Goal: Task Accomplishment & Management: Use online tool/utility

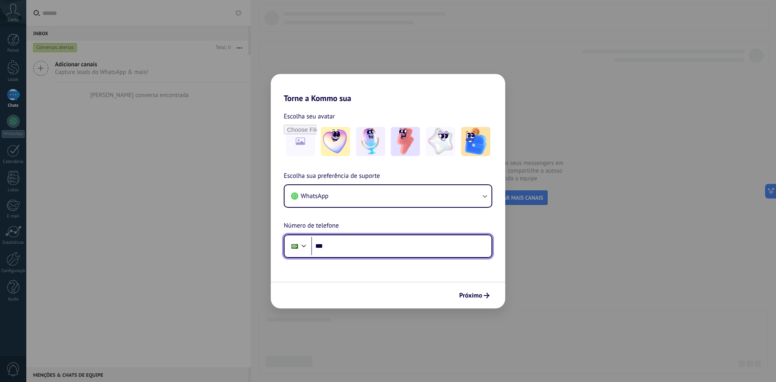
click at [449, 249] on input "***" at bounding box center [401, 246] width 180 height 19
click at [344, 243] on input "***" at bounding box center [401, 246] width 180 height 19
type input "**********"
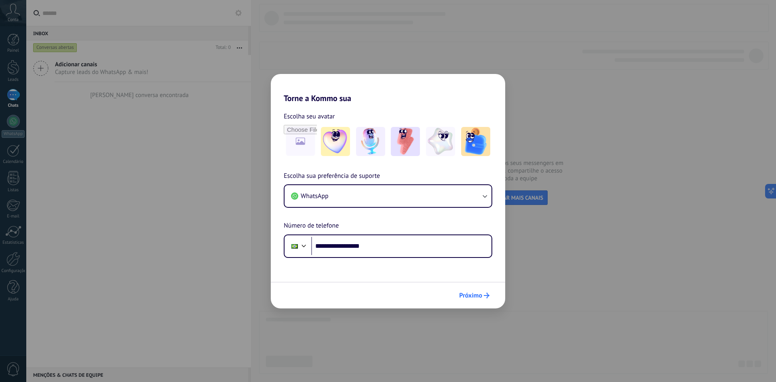
click at [476, 297] on span "Próximo" at bounding box center [470, 296] width 23 height 6
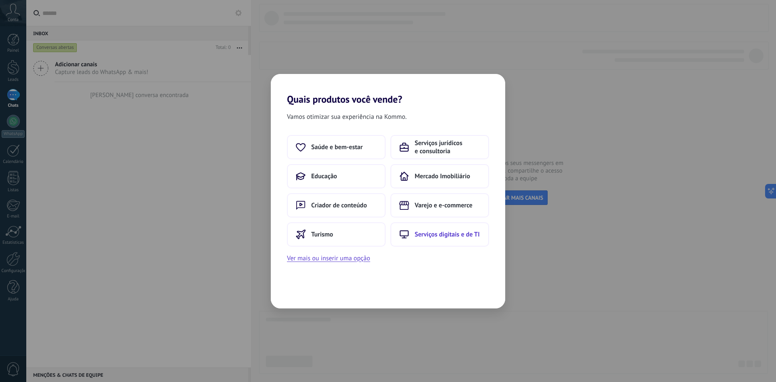
click at [424, 238] on button "Serviços digitais e de TI" at bounding box center [439, 234] width 99 height 24
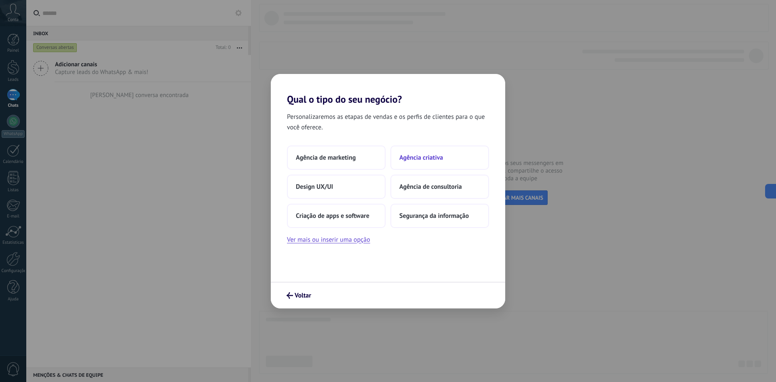
click at [421, 167] on button "Agência criativa" at bounding box center [439, 158] width 99 height 24
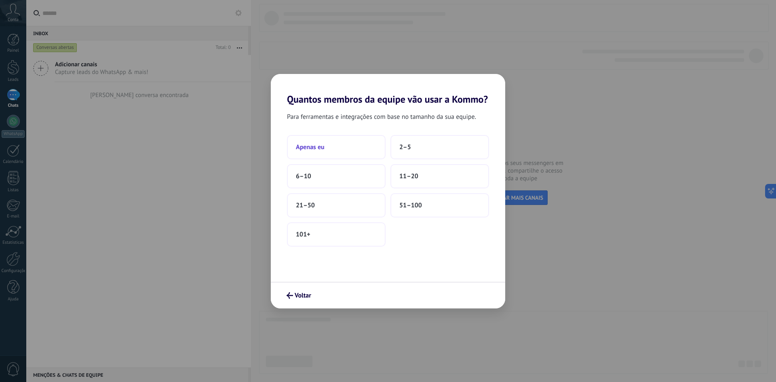
click at [342, 146] on button "Apenas eu" at bounding box center [336, 147] width 99 height 24
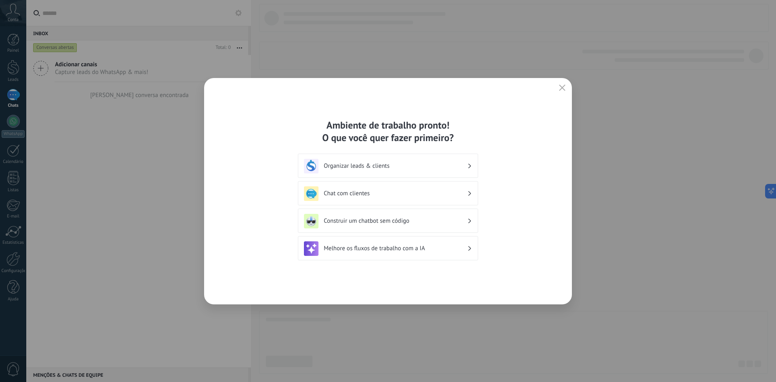
click at [390, 250] on h3 "Melhore os fluxos de trabalho com a IA" at bounding box center [395, 249] width 143 height 8
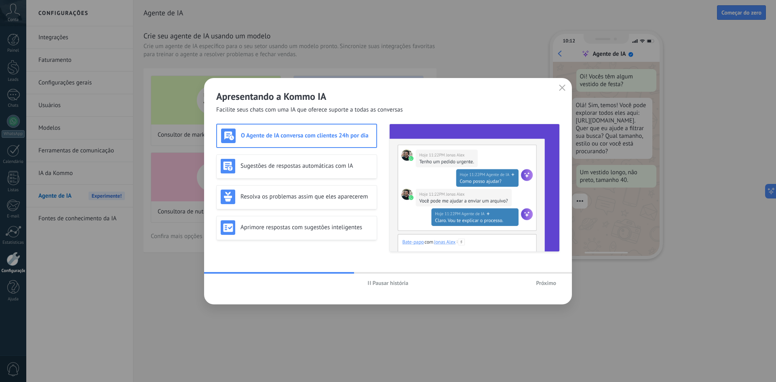
click at [551, 283] on span "Próximo" at bounding box center [546, 283] width 20 height 6
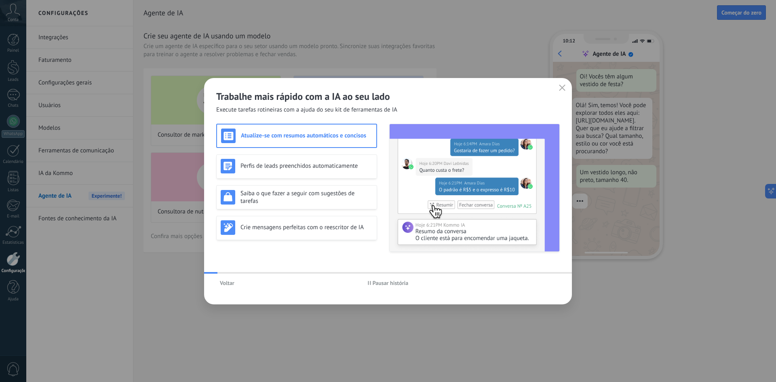
click at [551, 283] on div "Voltar Pausar história" at bounding box center [388, 283] width 368 height 19
click at [292, 175] on div "Perfis de leads preenchidos automaticamente" at bounding box center [296, 166] width 161 height 24
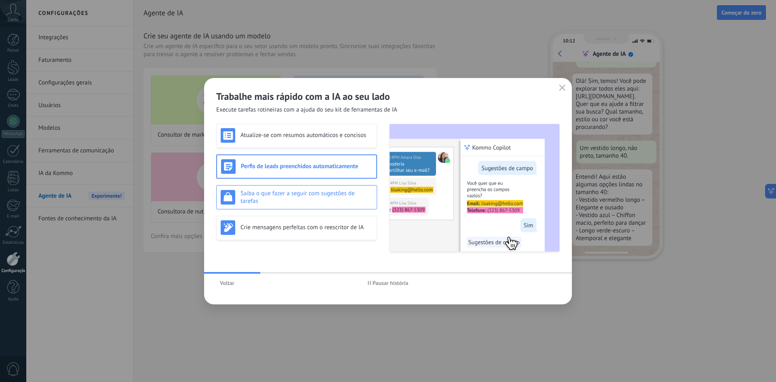
click at [295, 196] on h3 "Saiba o que fazer a seguir com sugestões de tarefas" at bounding box center [306, 197] width 132 height 15
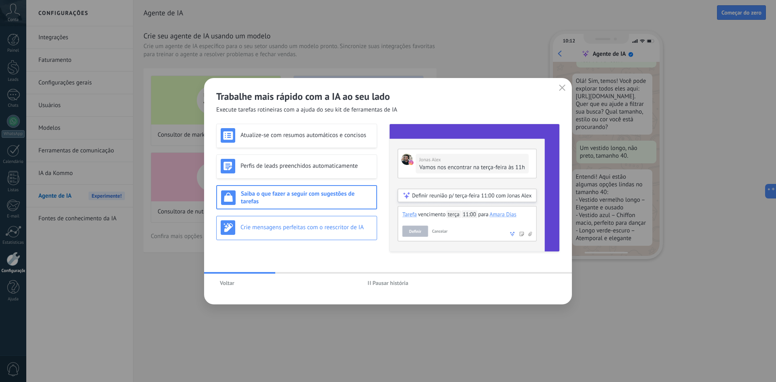
click at [301, 220] on div "Crie mensagens perfeitas com o reescritor de IA" at bounding box center [297, 227] width 152 height 15
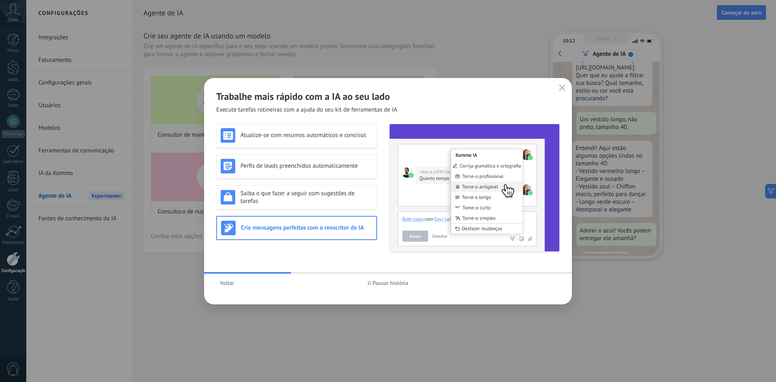
scroll to position [74, 0]
click at [563, 87] on icon "button" at bounding box center [562, 87] width 6 height 6
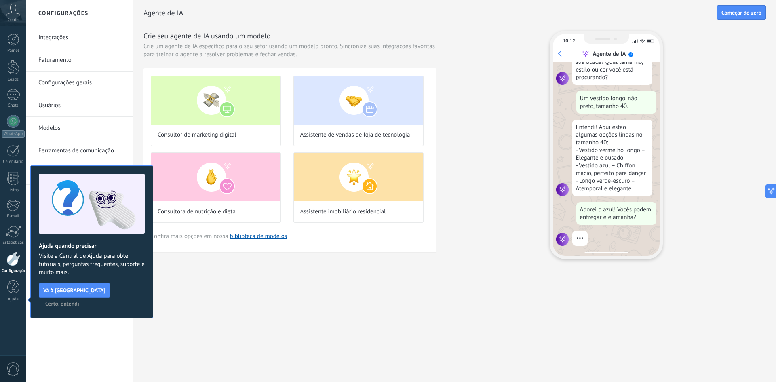
click at [79, 301] on span "Certo, entendi" at bounding box center [62, 304] width 34 height 6
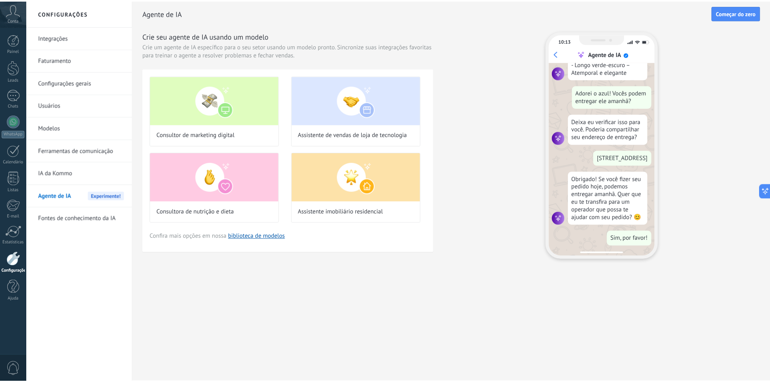
scroll to position [0, 0]
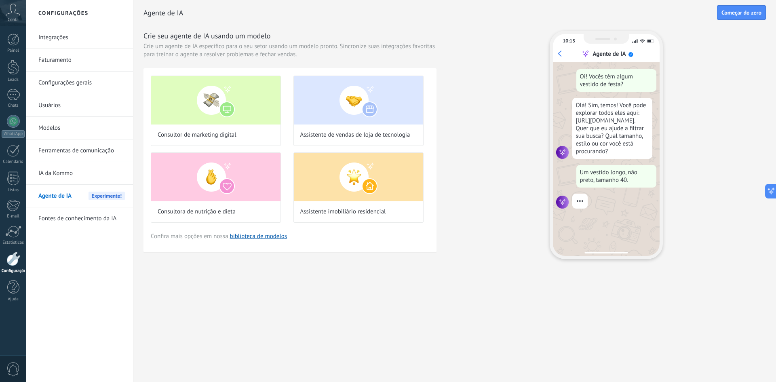
click at [65, 37] on link "Integrações" at bounding box center [81, 37] width 86 height 23
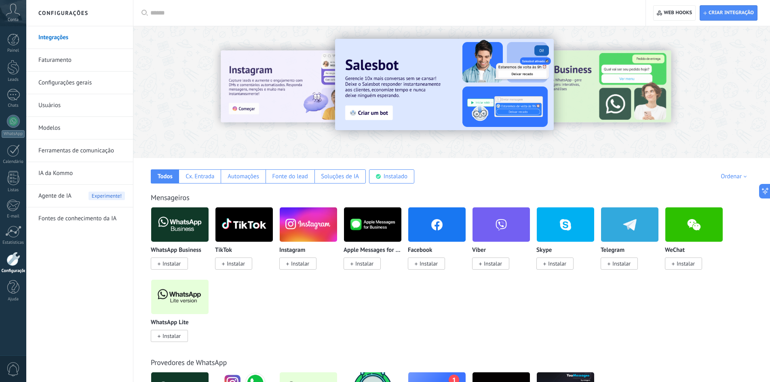
click at [89, 66] on link "Faturamento" at bounding box center [81, 60] width 86 height 23
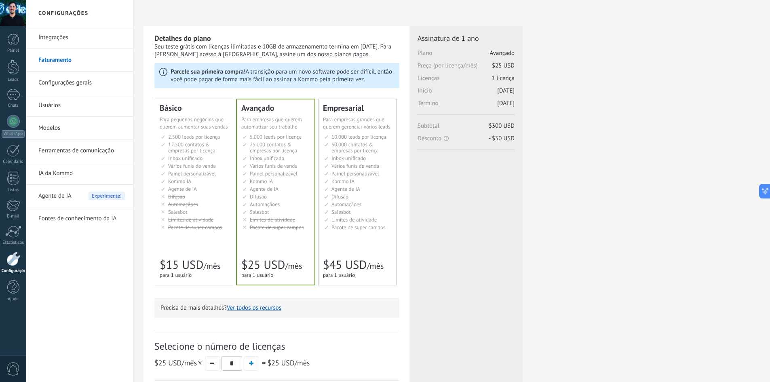
click at [197, 183] on li "Kommo AI Kommo AI Kommo IA Kommo AI Kommo IA Kommo AI Kommo AI" at bounding box center [194, 181] width 67 height 6
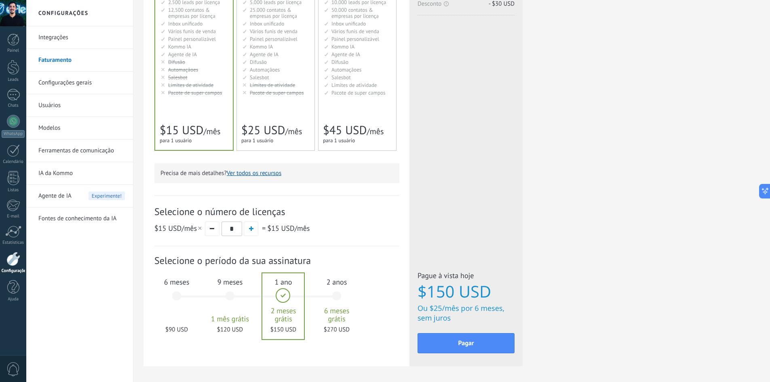
scroll to position [166, 0]
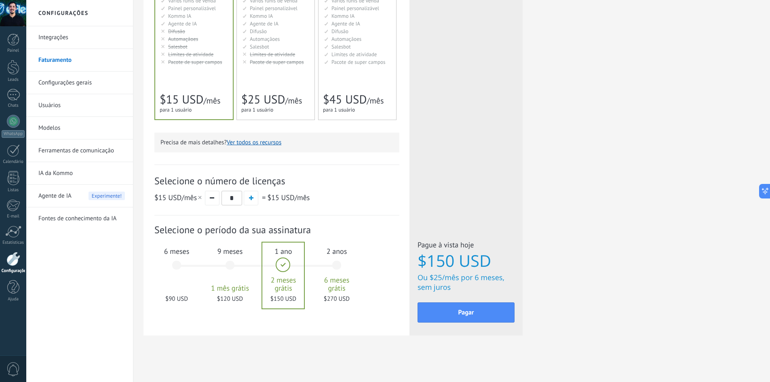
click at [339, 266] on div "2 anos 6 meses grátis $270 USD" at bounding box center [337, 268] width 44 height 57
click at [285, 264] on div "1 ano 2 meses grátis $150 USD" at bounding box center [284, 268] width 44 height 57
click at [337, 264] on div "2 anos 6 meses grátis $270 USD" at bounding box center [337, 268] width 44 height 57
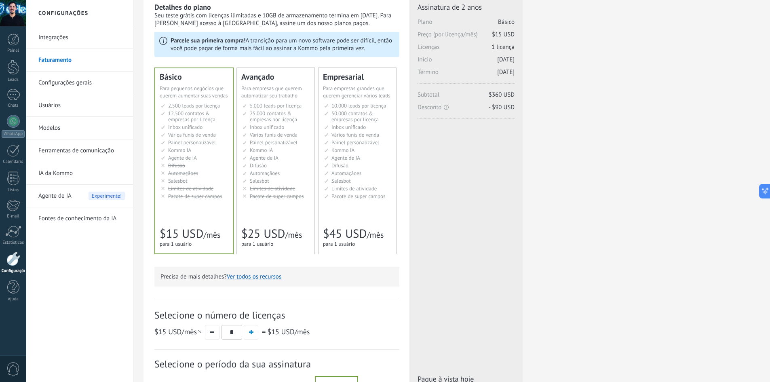
click at [102, 82] on link "Configurações gerais" at bounding box center [81, 83] width 86 height 23
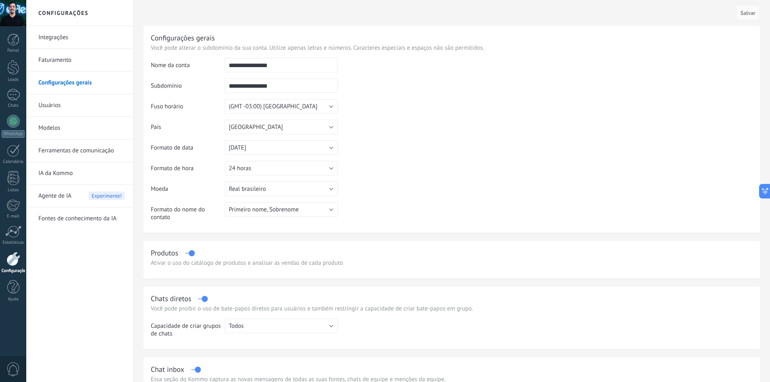
click at [296, 62] on input "**********" at bounding box center [281, 65] width 113 height 15
type input "**********"
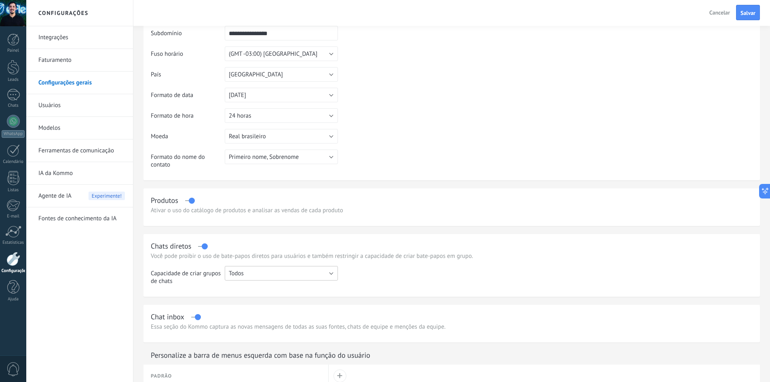
scroll to position [67, 0]
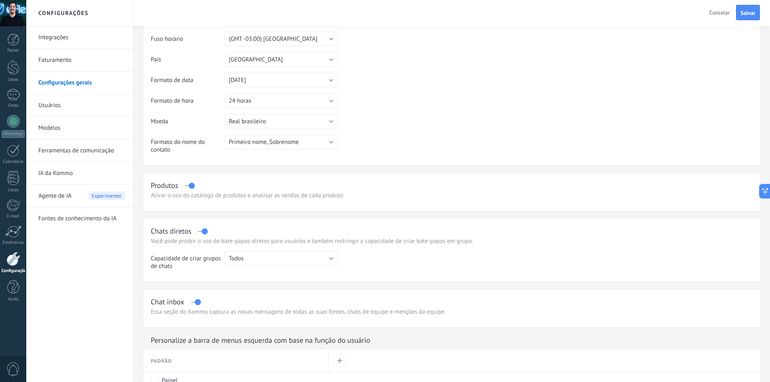
click at [387, 150] on table "**********" at bounding box center [452, 74] width 602 height 169
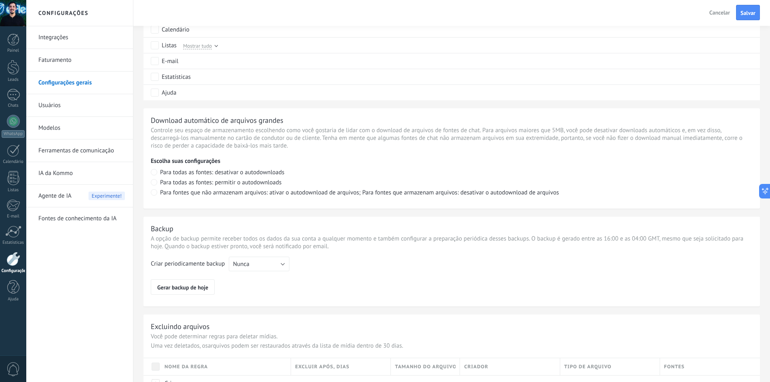
scroll to position [501, 0]
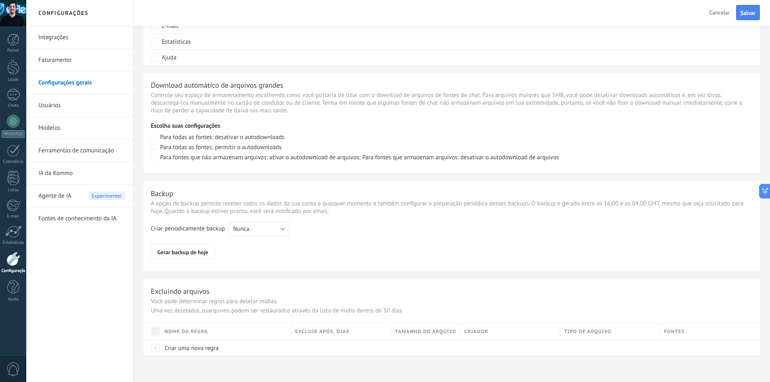
click at [752, 15] on span "Salvar" at bounding box center [747, 13] width 15 height 6
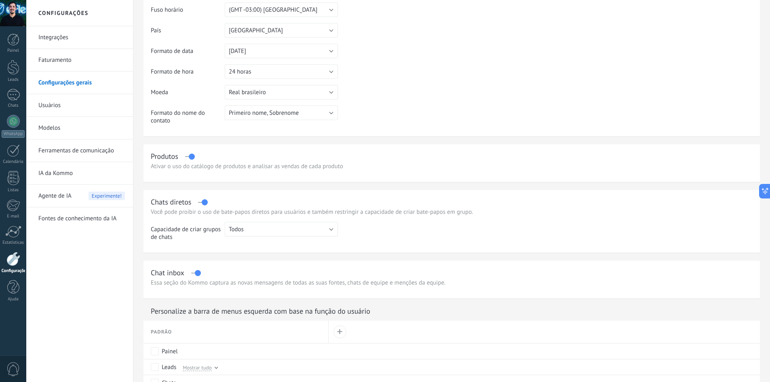
scroll to position [34, 0]
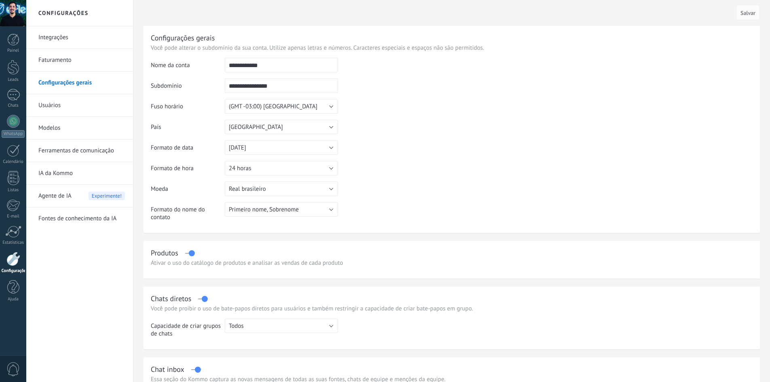
click at [98, 110] on link "Usuários" at bounding box center [81, 105] width 86 height 23
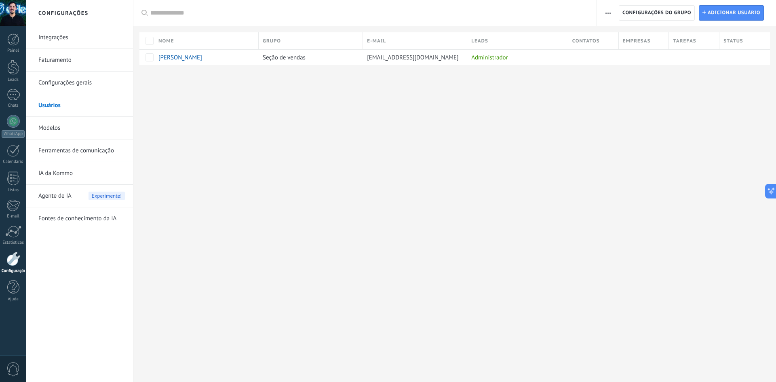
click at [71, 127] on link "Modelos" at bounding box center [81, 128] width 86 height 23
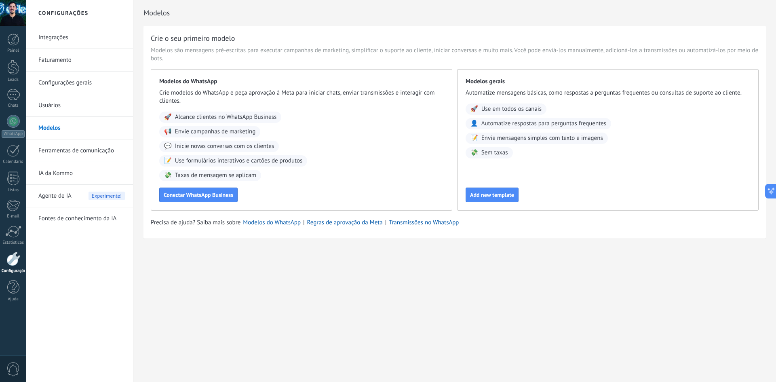
click at [85, 150] on link "Ferramentas de comunicação" at bounding box center [81, 150] width 86 height 23
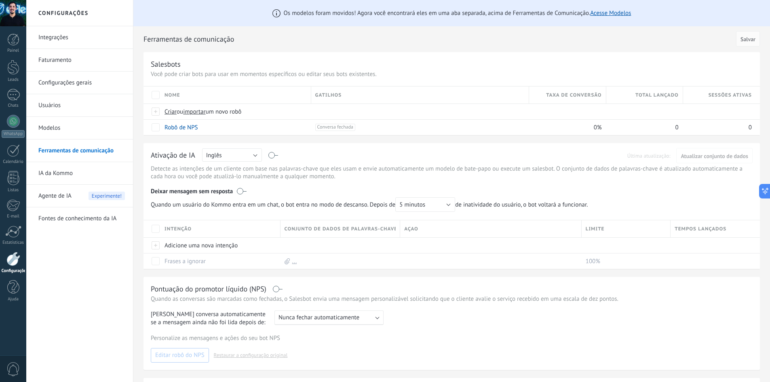
click at [76, 172] on link "IA da Kommo" at bounding box center [81, 173] width 86 height 23
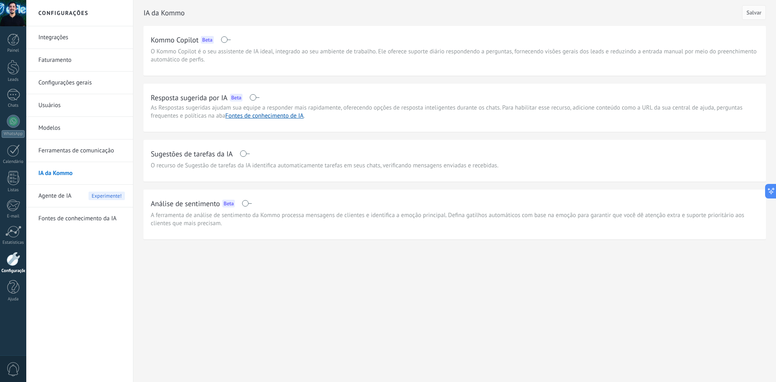
click at [68, 193] on span "Agente de IA" at bounding box center [54, 196] width 33 height 23
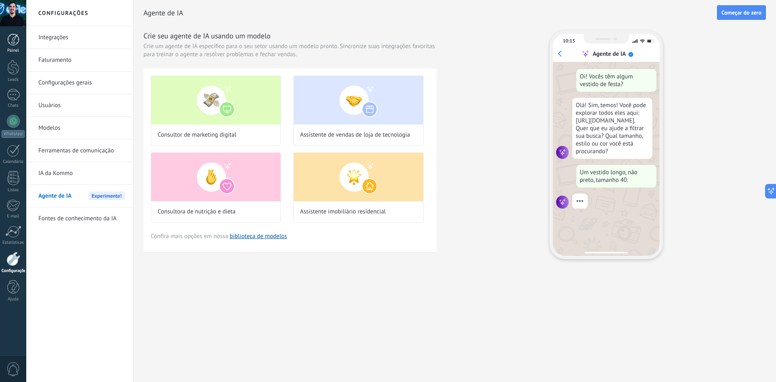
click at [16, 42] on div at bounding box center [13, 40] width 12 height 12
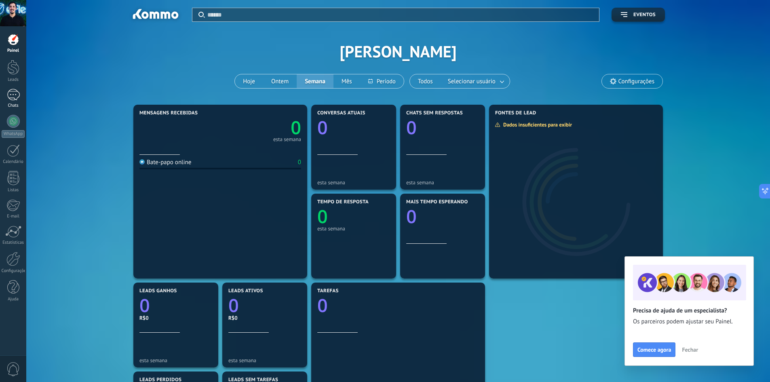
click at [18, 95] on div at bounding box center [13, 95] width 13 height 12
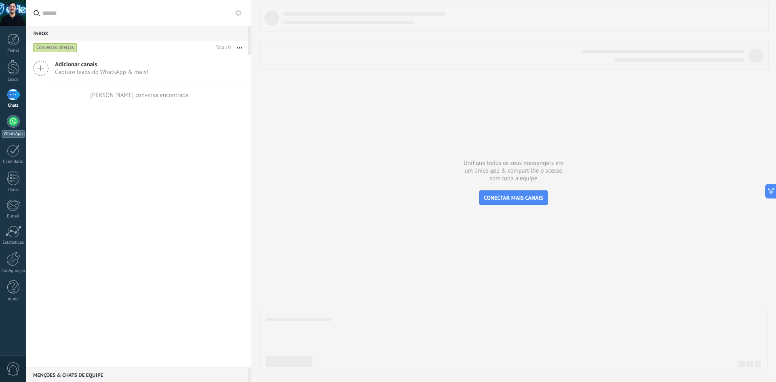
click at [13, 123] on div at bounding box center [13, 121] width 13 height 13
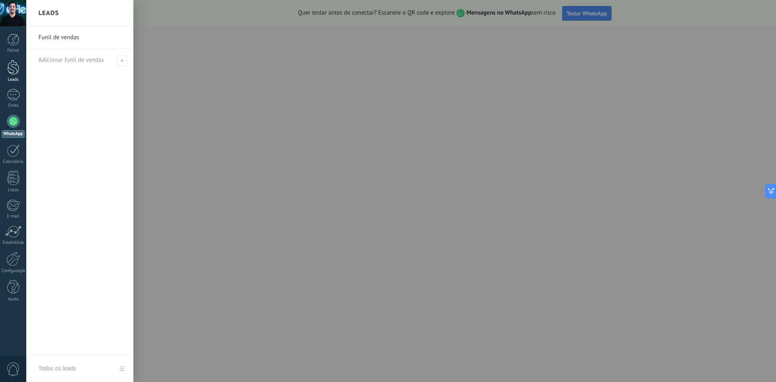
click at [15, 74] on div at bounding box center [13, 67] width 12 height 15
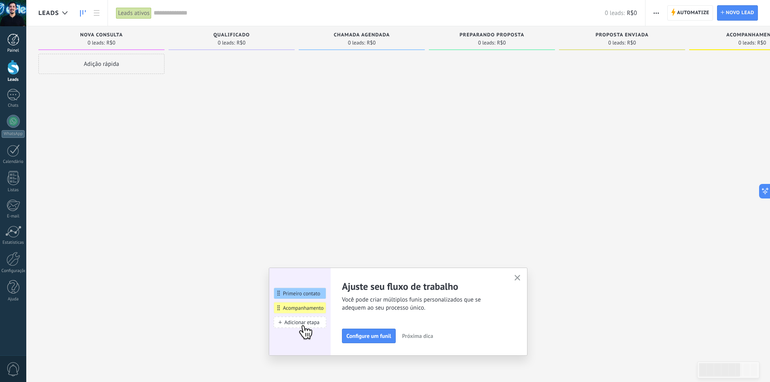
click at [15, 46] on link "Painel" at bounding box center [13, 44] width 26 height 20
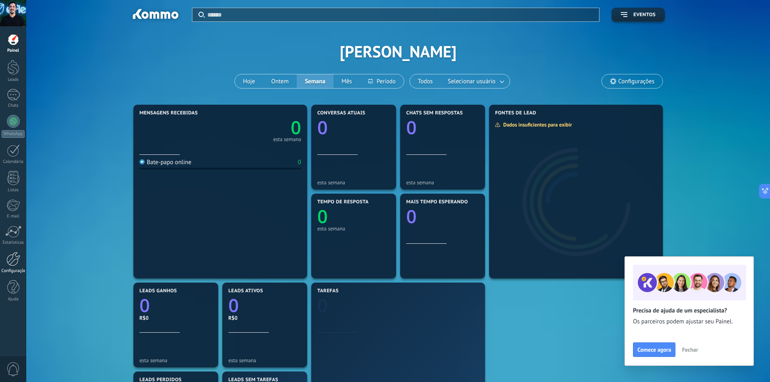
click at [17, 267] on link "Configurações" at bounding box center [13, 263] width 26 height 22
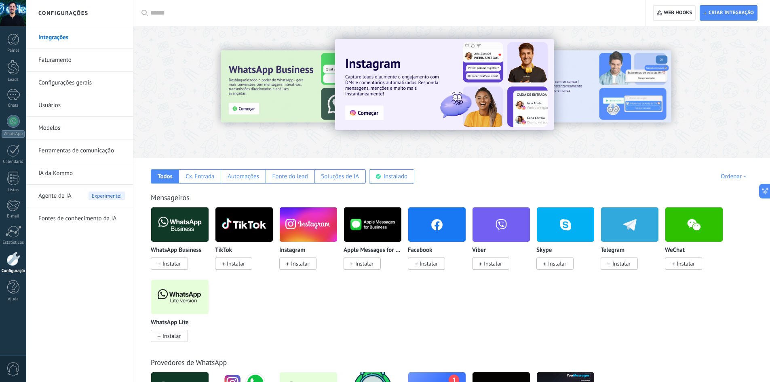
click at [72, 88] on link "Configurações gerais" at bounding box center [81, 83] width 86 height 23
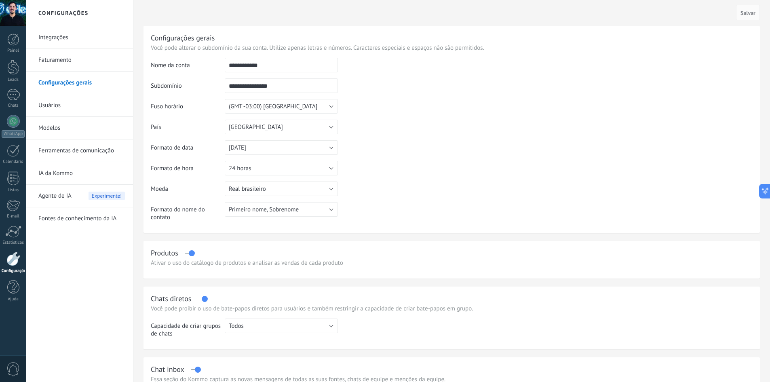
click at [65, 63] on link "Faturamento" at bounding box center [81, 60] width 86 height 23
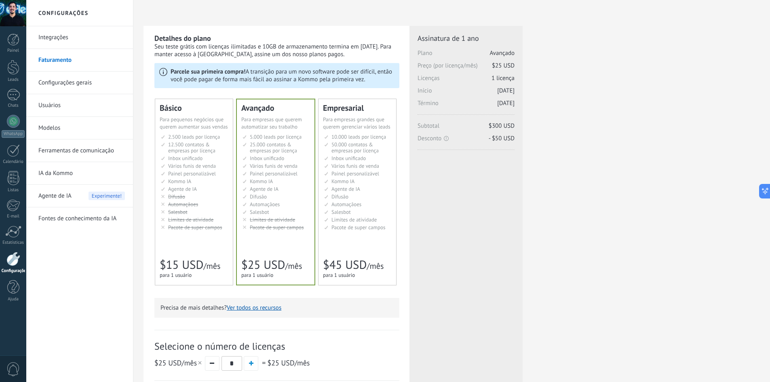
drag, startPoint x: 0, startPoint y: 0, endPoint x: 62, endPoint y: 38, distance: 72.6
click at [62, 38] on link "Integrações" at bounding box center [81, 37] width 86 height 23
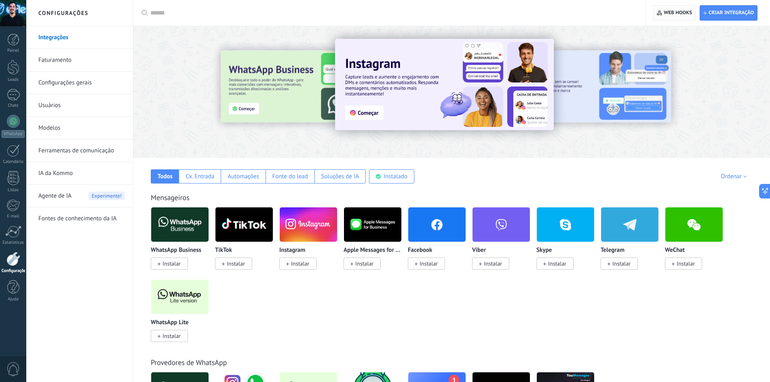
click at [671, 10] on span "Web hooks 0" at bounding box center [678, 13] width 28 height 6
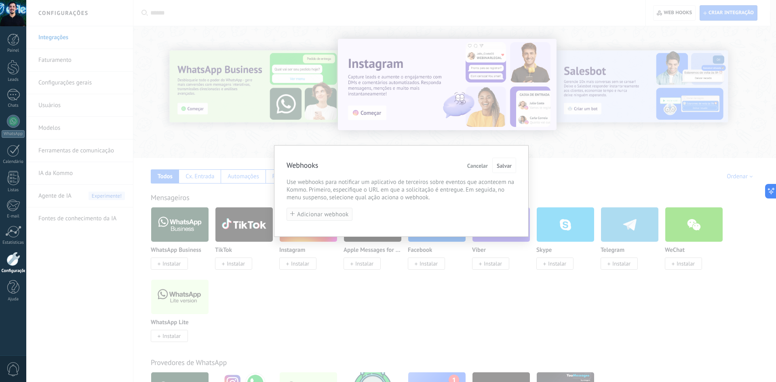
click at [308, 214] on span "Adicionar webhook" at bounding box center [323, 214] width 52 height 6
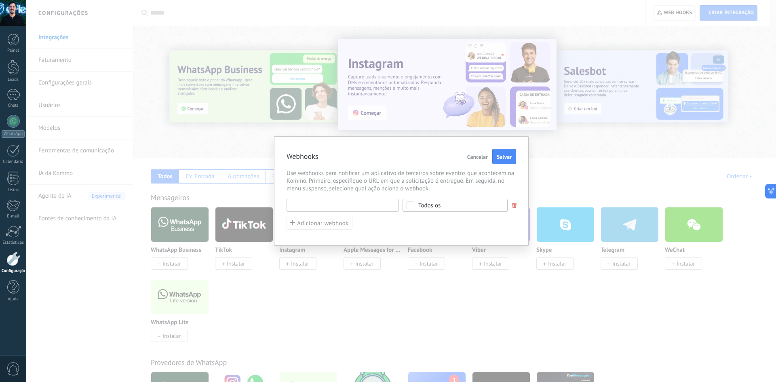
click at [339, 200] on input "text" at bounding box center [343, 205] width 112 height 13
type input "********"
click at [438, 203] on div "Todos os" at bounding box center [429, 205] width 22 height 6
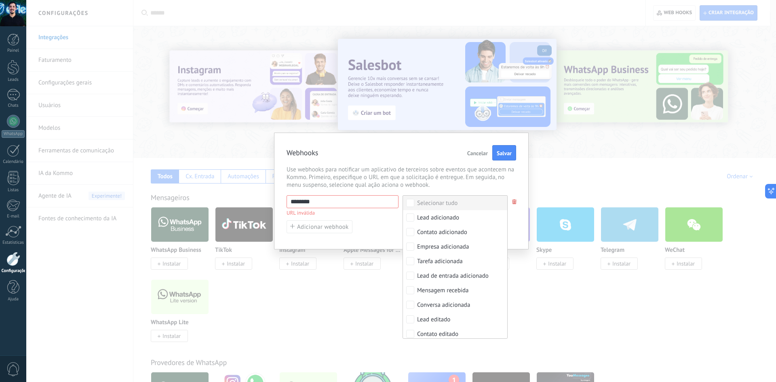
click at [408, 179] on span "Use webhooks para notificar um aplicativo de terceiros sobre eventos que aconte…" at bounding box center [402, 177] width 230 height 23
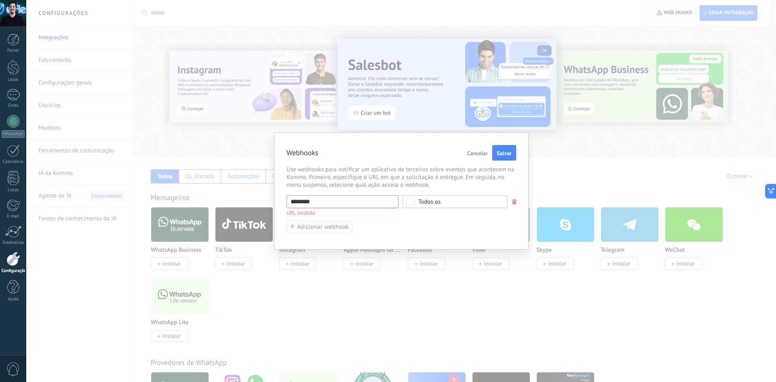
click at [477, 153] on span "Cancelar" at bounding box center [477, 153] width 21 height 6
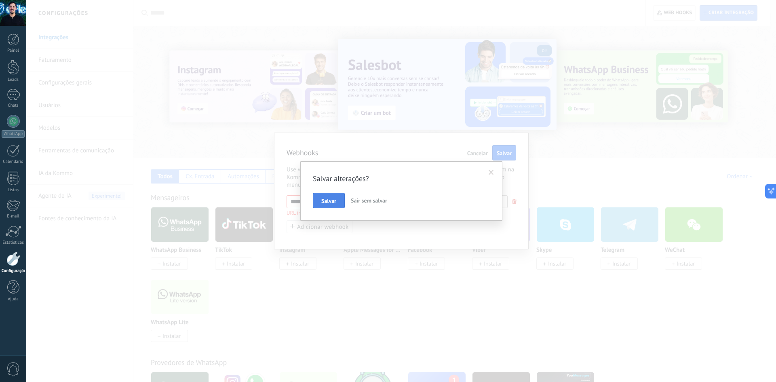
click at [332, 202] on span "Salvar" at bounding box center [328, 201] width 15 height 6
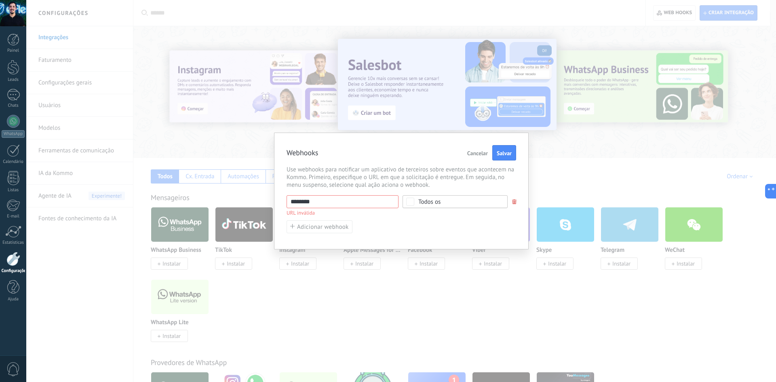
click at [477, 150] on span "Cancelar" at bounding box center [477, 153] width 21 height 6
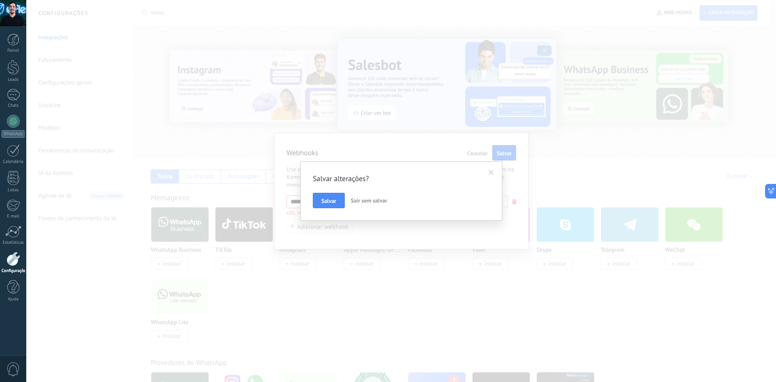
click at [379, 194] on button "Sair sem salvar" at bounding box center [369, 200] width 43 height 15
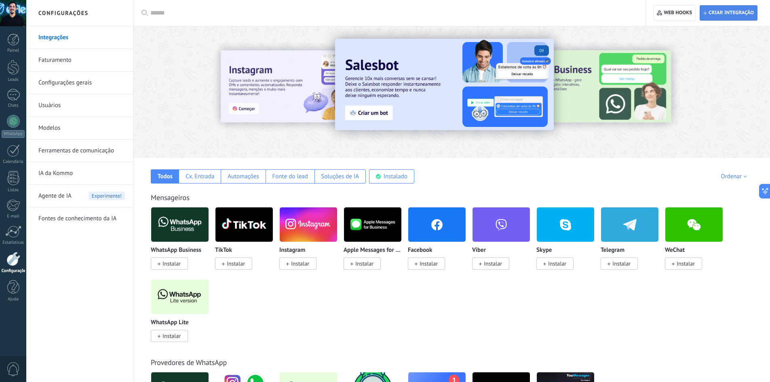
click at [717, 18] on span "Criar integração" at bounding box center [728, 13] width 51 height 15
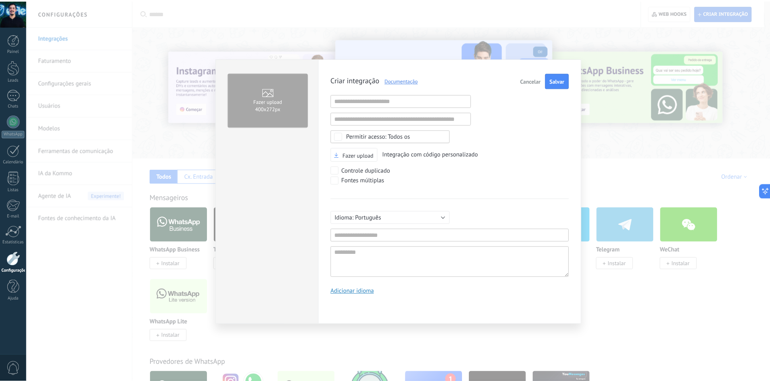
scroll to position [8, 0]
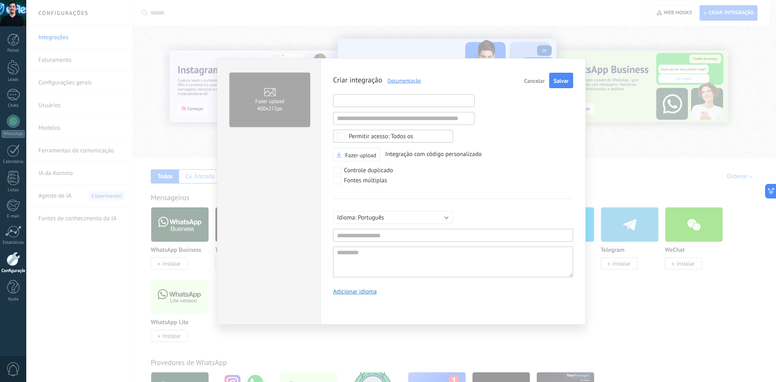
click at [408, 100] on input "text" at bounding box center [403, 100] width 141 height 13
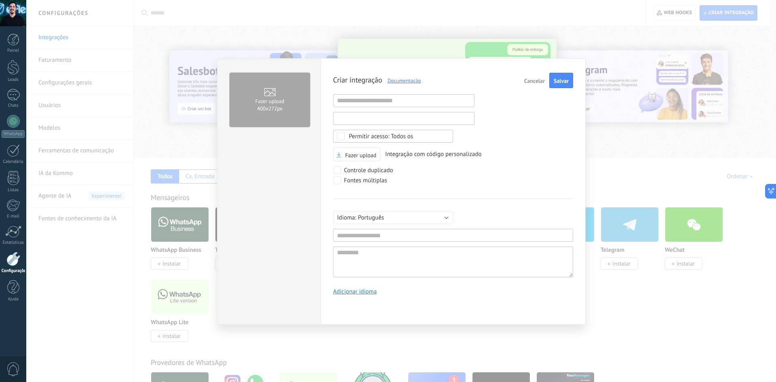
click at [384, 117] on input "text" at bounding box center [403, 118] width 141 height 13
click at [540, 83] on span "Cancelar" at bounding box center [534, 81] width 21 height 6
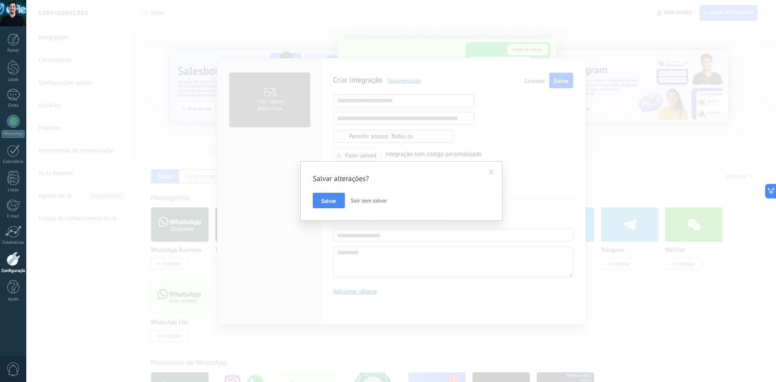
click at [373, 202] on span "Sair sem salvar" at bounding box center [369, 200] width 36 height 7
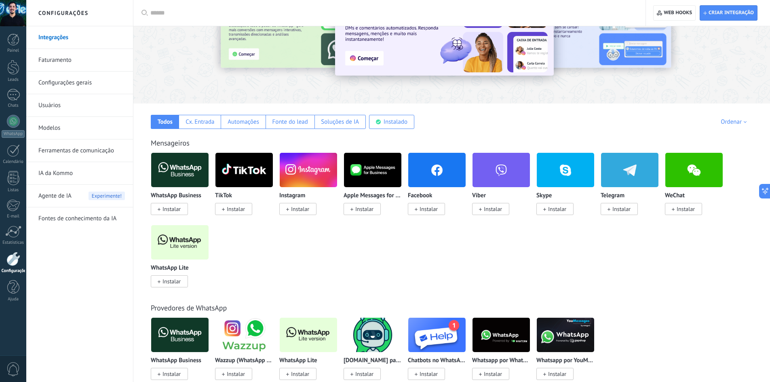
scroll to position [135, 0]
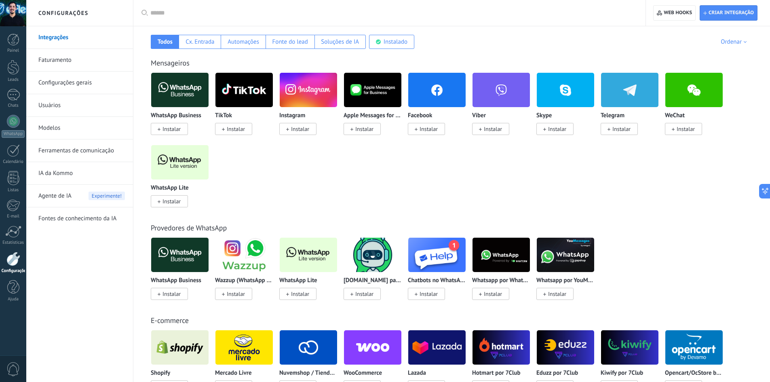
click at [167, 127] on span "Instalar" at bounding box center [171, 128] width 18 height 7
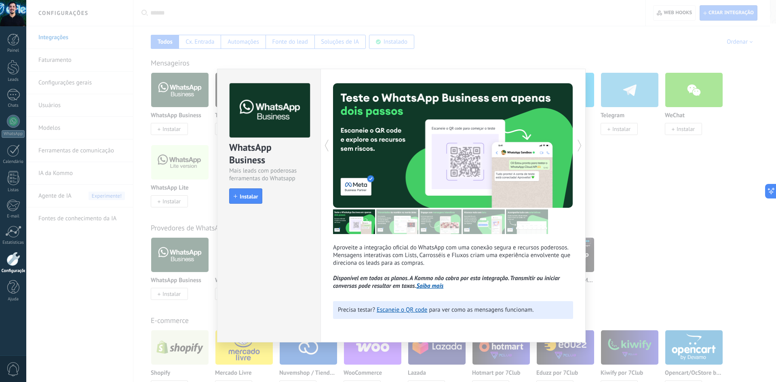
click at [409, 221] on img at bounding box center [397, 221] width 42 height 25
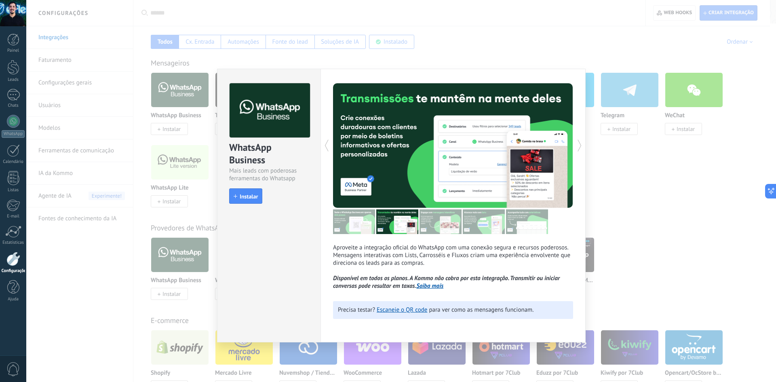
click at [366, 226] on img at bounding box center [354, 221] width 42 height 25
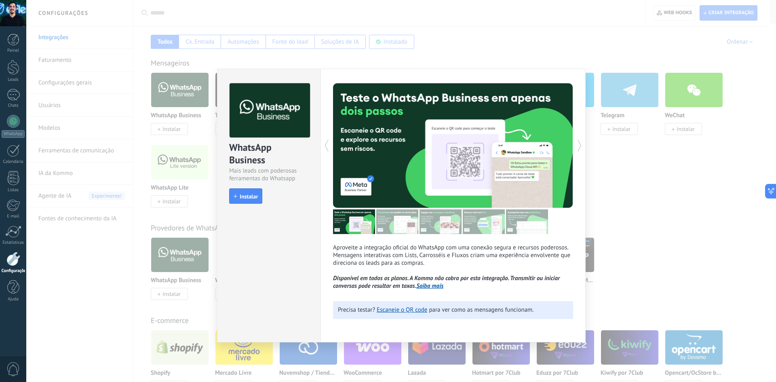
click at [398, 226] on img at bounding box center [397, 221] width 42 height 25
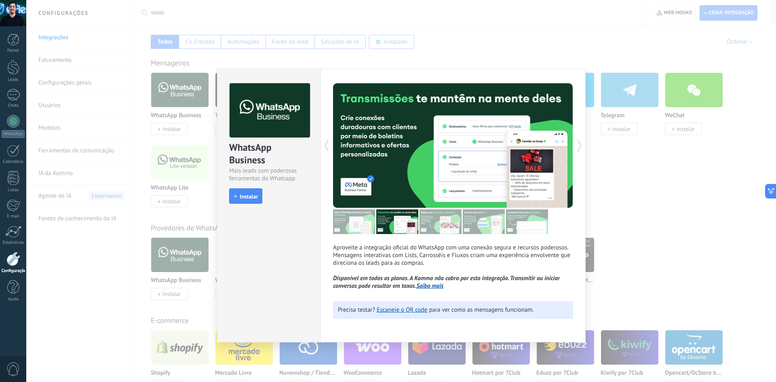
click at [356, 226] on img at bounding box center [354, 221] width 42 height 25
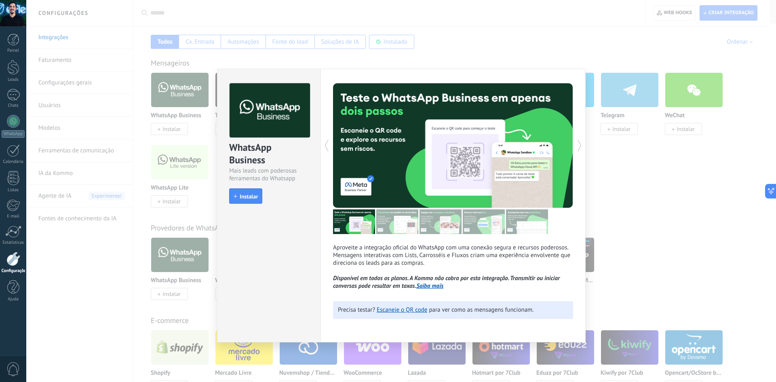
click at [414, 222] on img at bounding box center [397, 221] width 42 height 25
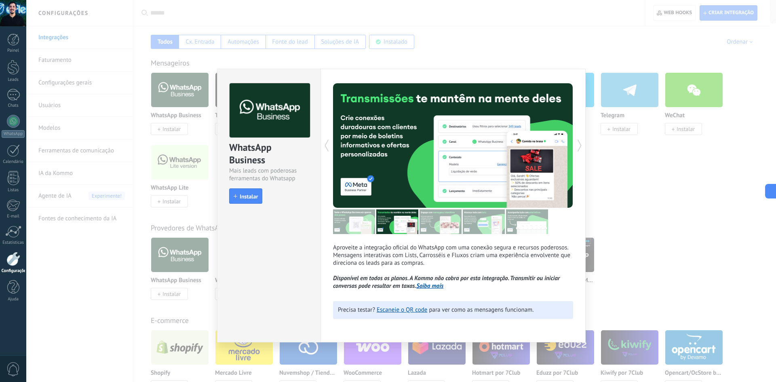
click at [433, 225] on img at bounding box center [441, 221] width 42 height 25
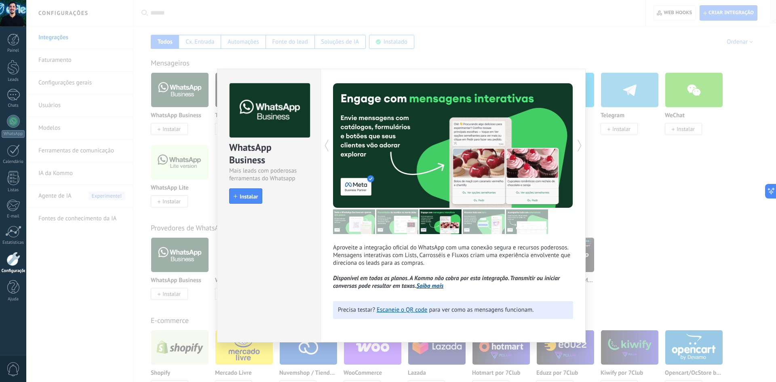
click at [477, 227] on img at bounding box center [484, 221] width 42 height 25
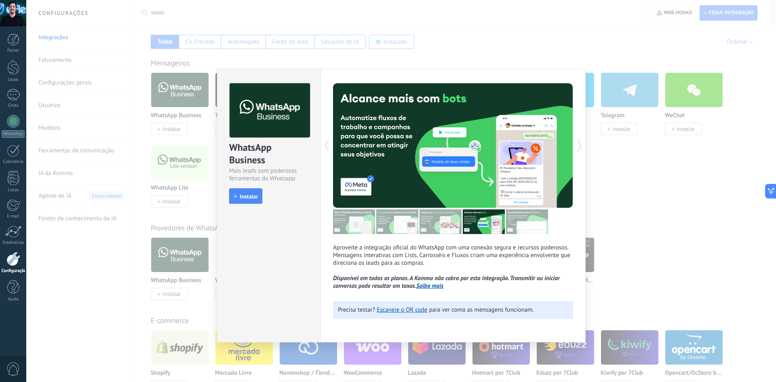
click at [536, 229] on img at bounding box center [527, 221] width 42 height 25
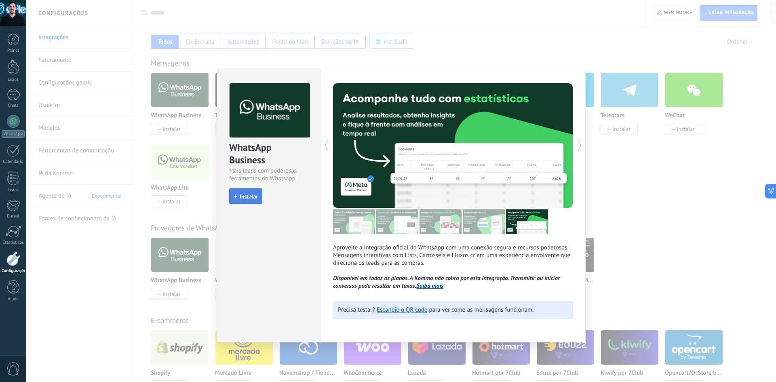
click at [249, 197] on span "Instalar" at bounding box center [249, 197] width 18 height 6
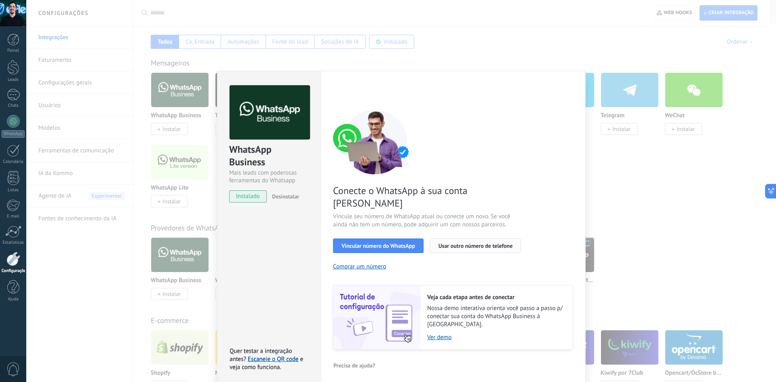
click at [465, 243] on span "Usar outro número de telefone" at bounding box center [476, 246] width 74 height 6
click at [373, 263] on button "Comprar um número" at bounding box center [359, 267] width 53 height 8
click at [201, 184] on div "WhatsApp Business Mais leads com poderosas ferramentas do Whatsapp instalado De…" at bounding box center [401, 191] width 750 height 382
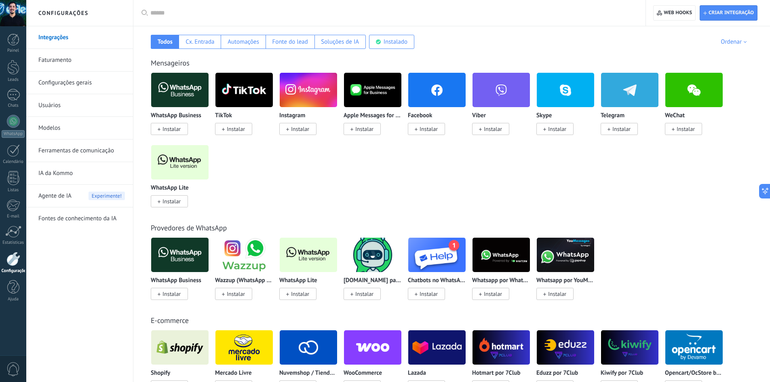
click at [59, 49] on link "Faturamento" at bounding box center [81, 60] width 86 height 23
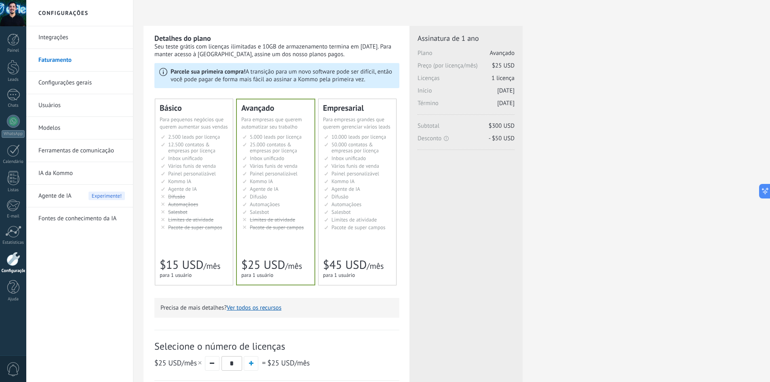
click at [76, 172] on link "IA da Kommo" at bounding box center [81, 173] width 86 height 23
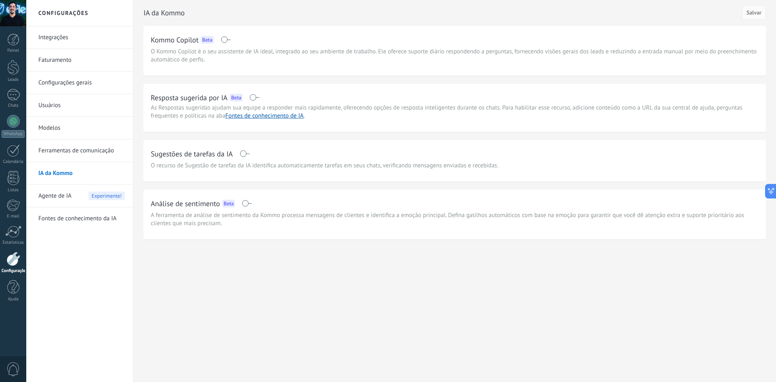
click at [74, 152] on link "Ferramentas de comunicação" at bounding box center [81, 150] width 86 height 23
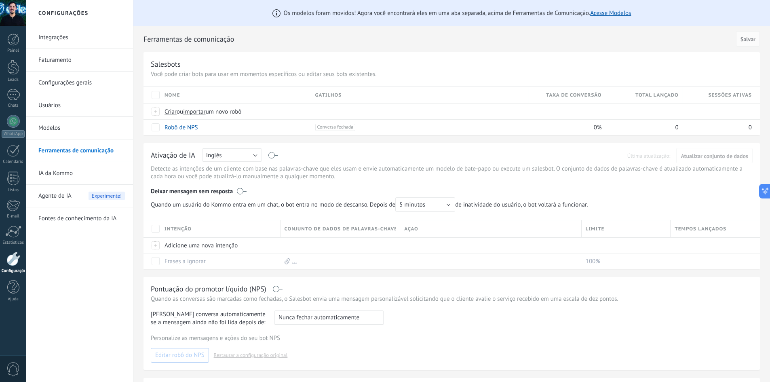
click at [63, 124] on link "Modelos" at bounding box center [81, 128] width 86 height 23
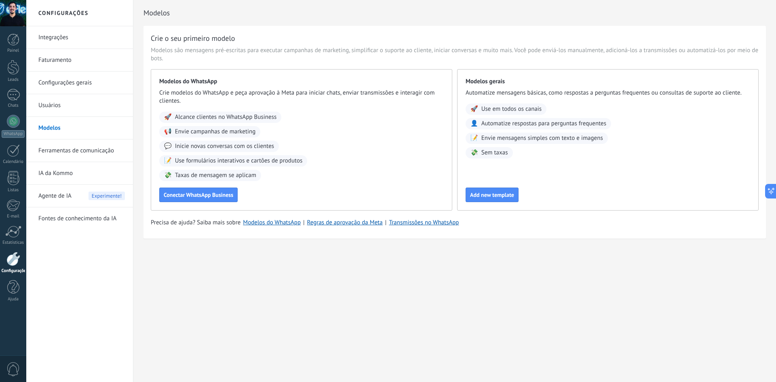
click at [62, 151] on link "Ferramentas de comunicação" at bounding box center [81, 150] width 86 height 23
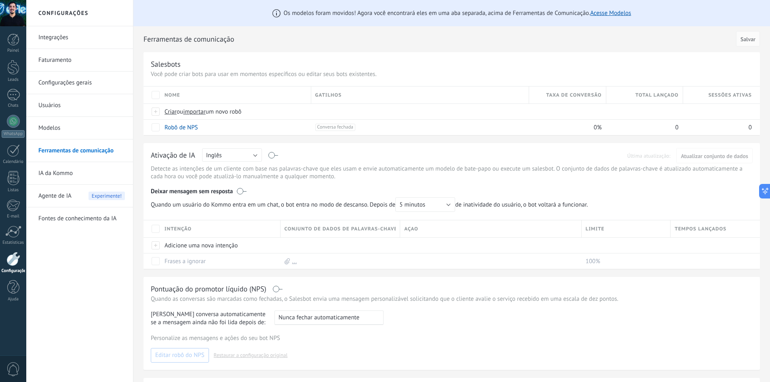
click at [59, 171] on link "IA da Kommo" at bounding box center [81, 173] width 86 height 23
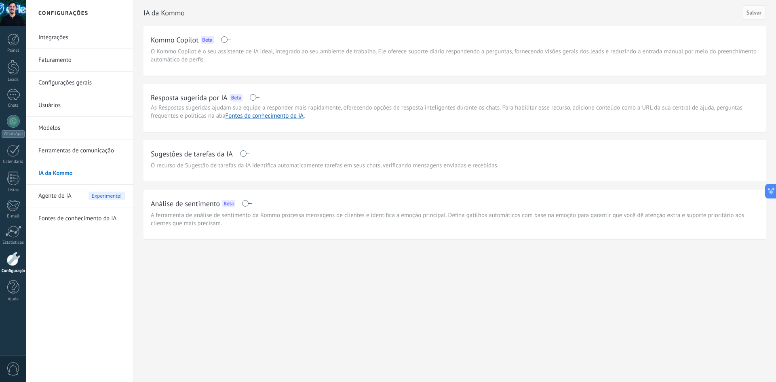
drag, startPoint x: 0, startPoint y: 0, endPoint x: 67, endPoint y: 191, distance: 202.7
click at [67, 191] on span "Agente de IA" at bounding box center [54, 196] width 33 height 23
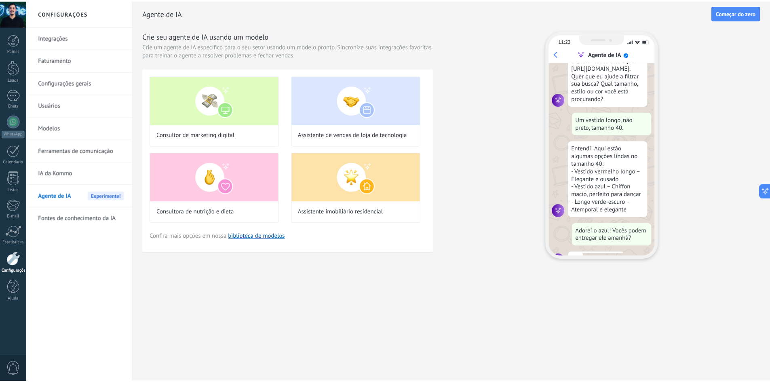
scroll to position [74, 0]
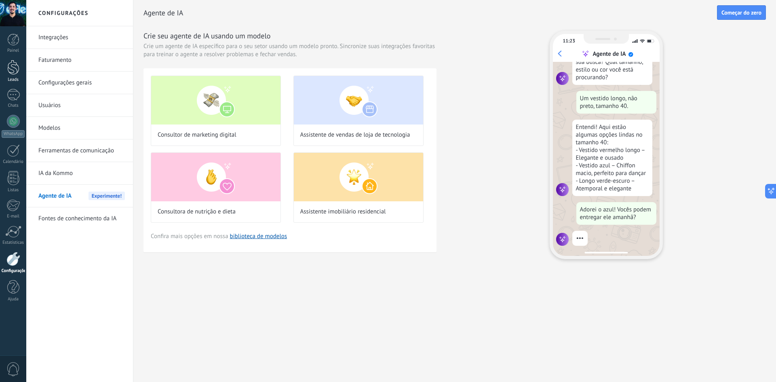
click at [11, 79] on div "Leads" at bounding box center [13, 79] width 23 height 5
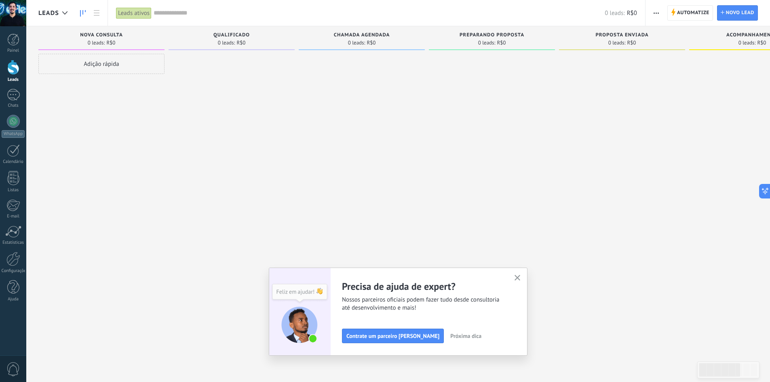
click at [464, 335] on button "Próxima dica" at bounding box center [466, 336] width 38 height 12
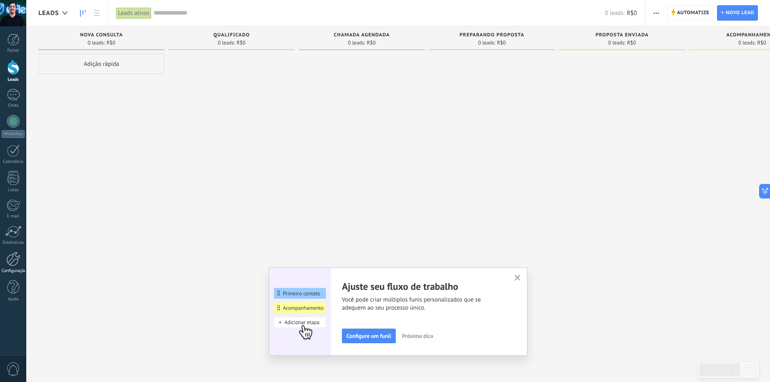
click at [20, 257] on div at bounding box center [13, 259] width 14 height 14
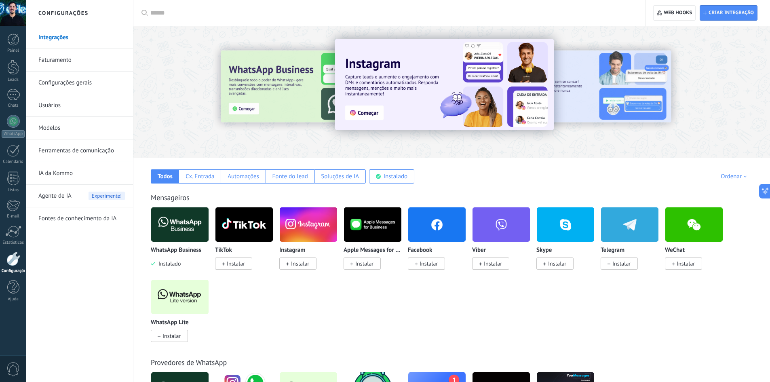
click at [99, 147] on link "Ferramentas de comunicação" at bounding box center [81, 150] width 86 height 23
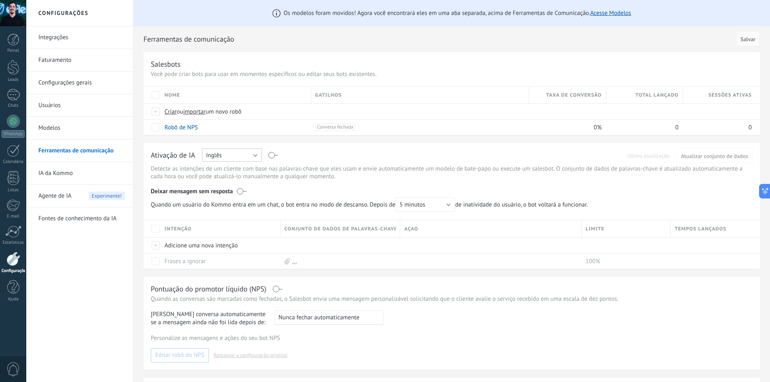
click at [213, 156] on span "Inglês" at bounding box center [214, 156] width 16 height 8
click at [226, 192] on li "Português" at bounding box center [229, 197] width 64 height 14
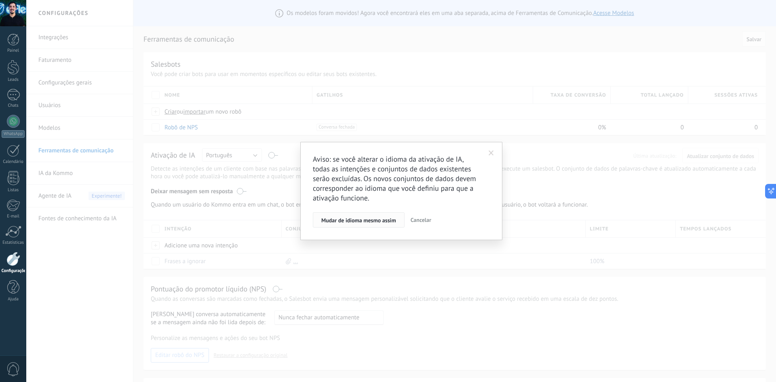
click at [361, 224] on button "Mudar de idioma mesmo assim" at bounding box center [359, 219] width 92 height 15
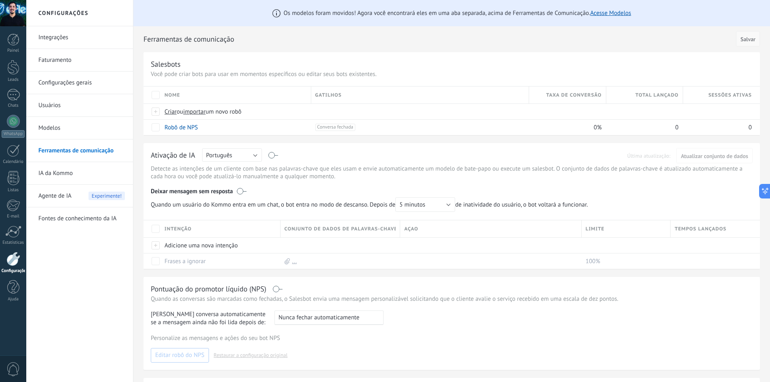
click at [747, 41] on span "Salvar" at bounding box center [747, 39] width 15 height 6
click at [169, 112] on span "Criar" at bounding box center [171, 112] width 12 height 8
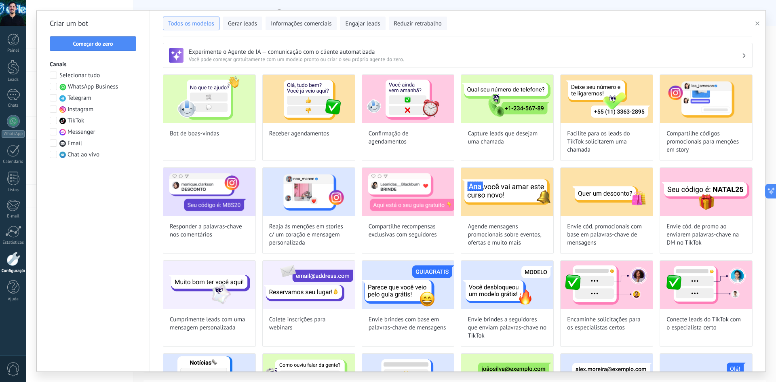
click at [56, 86] on span at bounding box center [53, 86] width 7 height 7
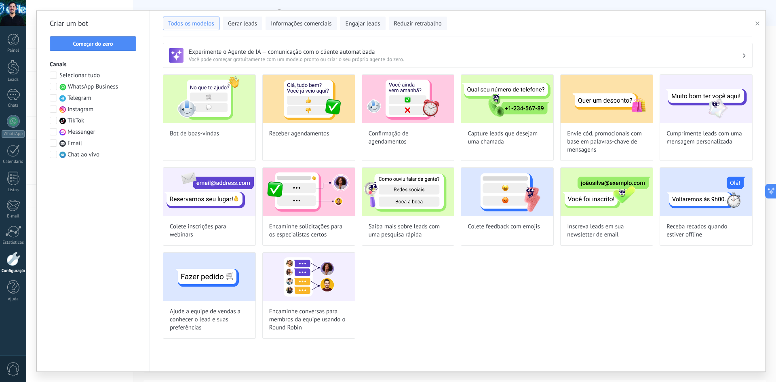
click at [55, 152] on span at bounding box center [53, 154] width 7 height 7
click at [89, 88] on span "WhatsApp Business" at bounding box center [93, 87] width 50 height 8
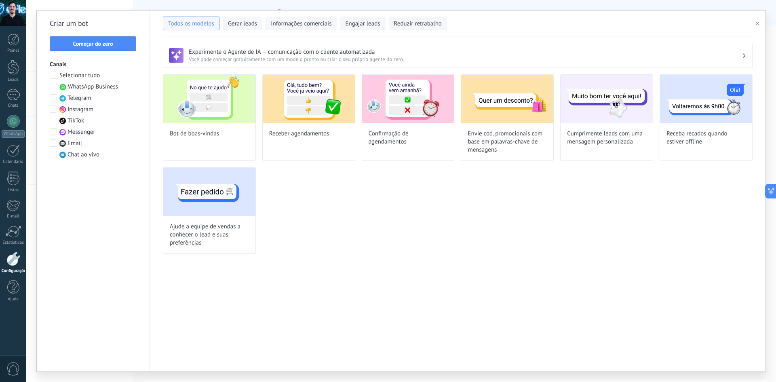
click at [80, 89] on span "WhatsApp Business" at bounding box center [93, 87] width 50 height 8
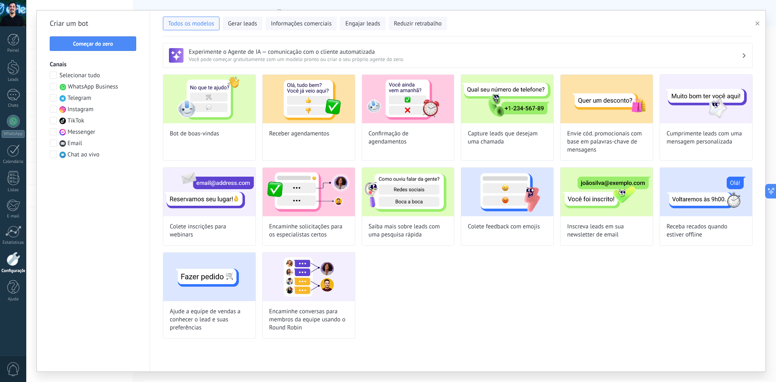
click at [80, 158] on span "Chat ao vivo" at bounding box center [83, 155] width 32 height 8
click at [79, 144] on span "Email" at bounding box center [74, 143] width 15 height 8
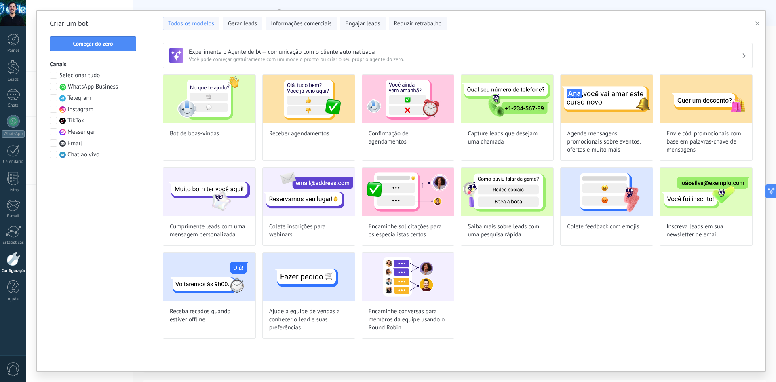
click at [82, 82] on div "Selecionar tudo WhatsApp Business Telegram Instagram TikTok Messenger Email Cha…" at bounding box center [93, 115] width 87 height 87
click at [84, 82] on div "Selecionar tudo WhatsApp Business Telegram Instagram TikTok Messenger Email Cha…" at bounding box center [93, 115] width 87 height 87
click at [94, 84] on span "WhatsApp Business" at bounding box center [93, 87] width 50 height 8
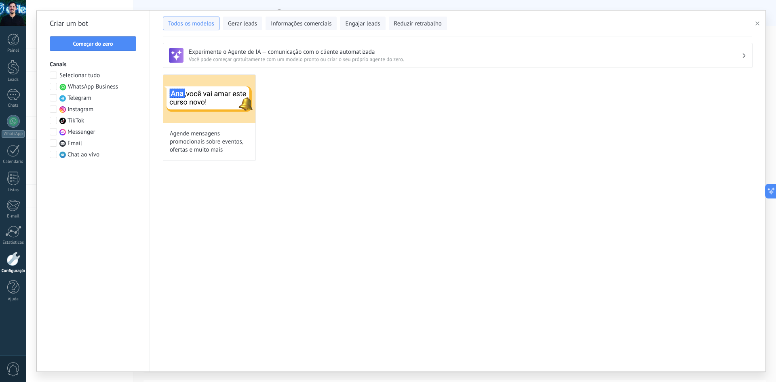
click at [68, 142] on span "Email" at bounding box center [74, 143] width 15 height 8
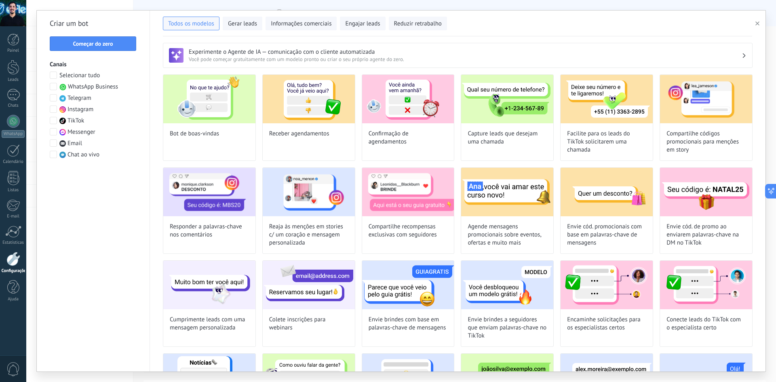
click at [78, 84] on span "WhatsApp Business" at bounding box center [93, 87] width 50 height 8
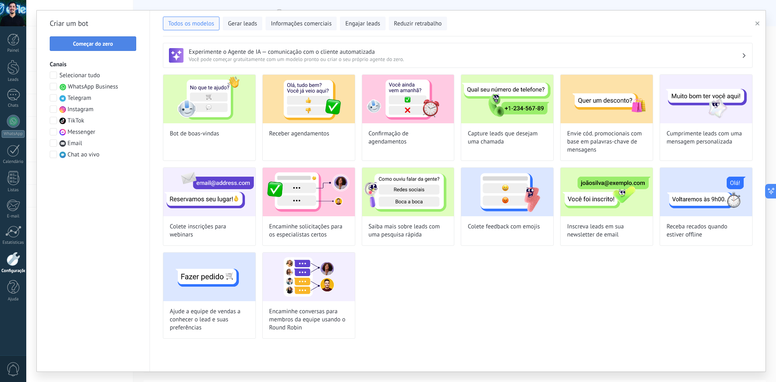
click at [119, 47] on button "Começar do zero" at bounding box center [93, 43] width 86 height 15
